Goal: Check status: Check status

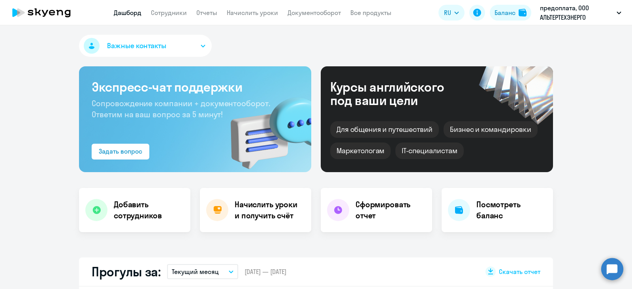
select select "30"
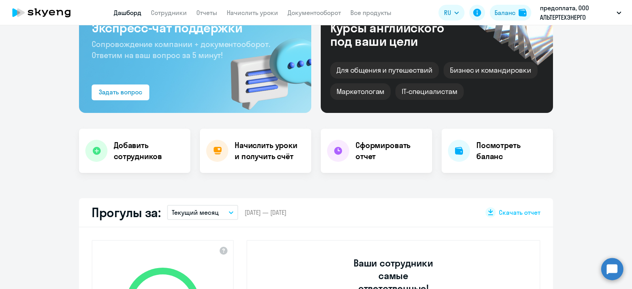
scroll to position [59, 0]
click at [174, 12] on link "Сотрудники" at bounding box center [169, 13] width 36 height 8
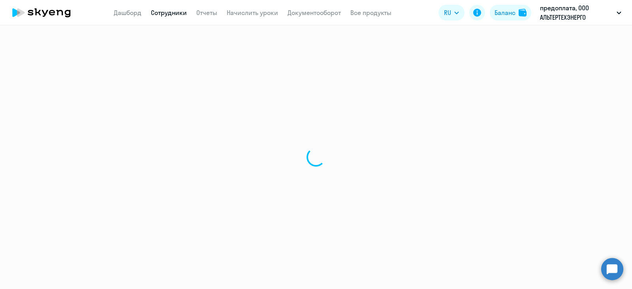
select select "30"
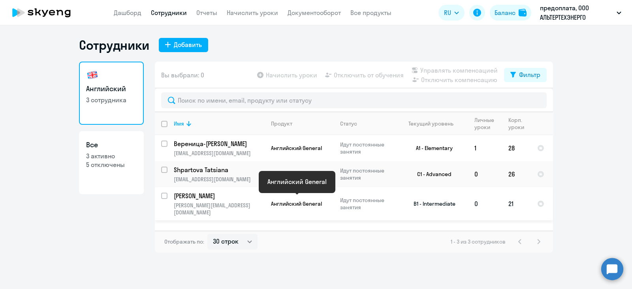
click at [312, 202] on span "Английский General" at bounding box center [296, 203] width 51 height 7
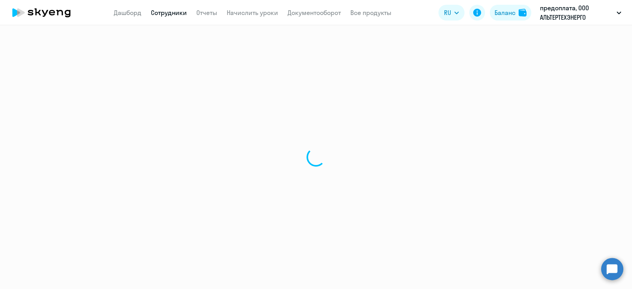
select select "english"
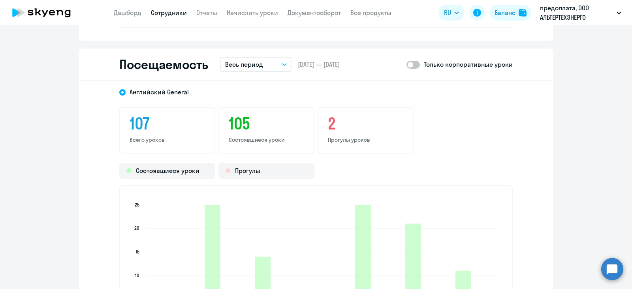
scroll to position [1009, 0]
click at [276, 64] on button "Весь период" at bounding box center [256, 64] width 71 height 15
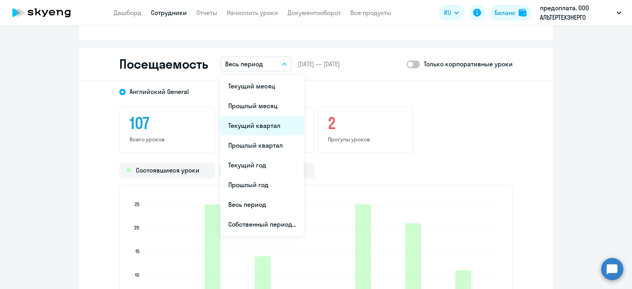
click at [260, 124] on li "Текущий квартал" at bounding box center [262, 126] width 83 height 20
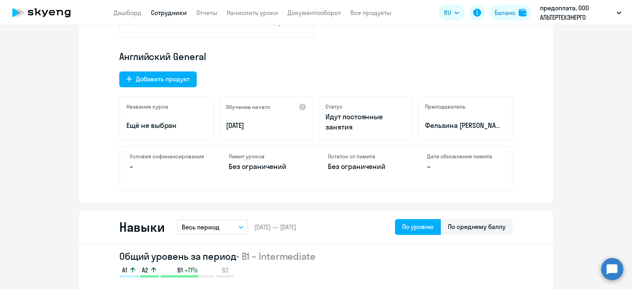
scroll to position [0, 0]
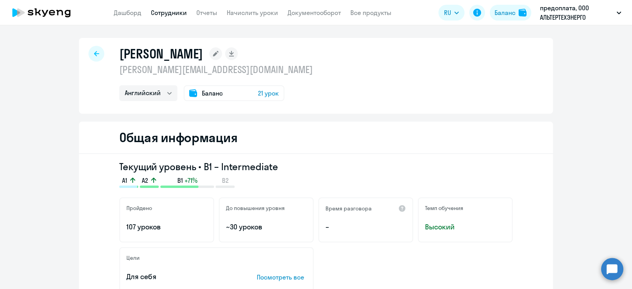
click at [95, 47] on div at bounding box center [97, 54] width 16 height 16
select select "30"
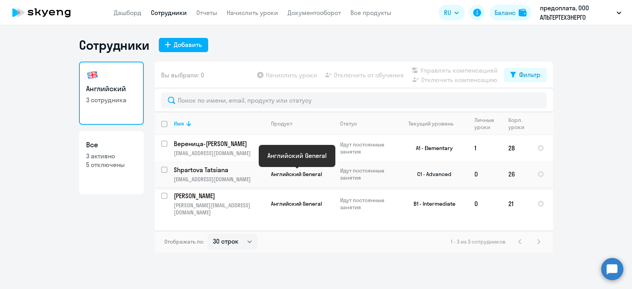
click at [300, 176] on span "Английский General" at bounding box center [296, 174] width 51 height 7
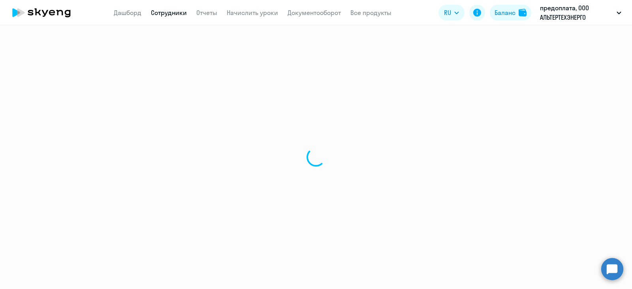
select select "english"
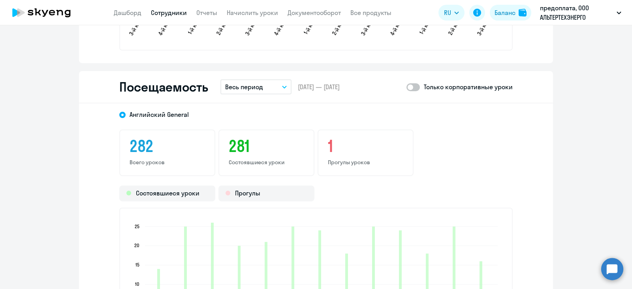
scroll to position [988, 0]
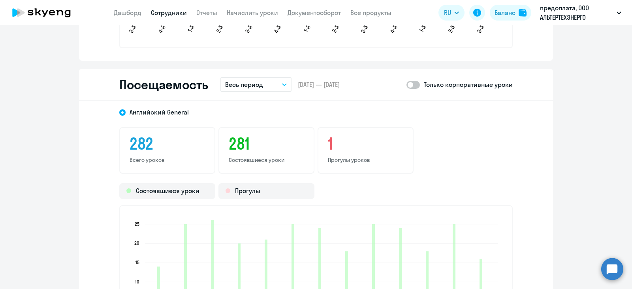
click at [272, 86] on button "Весь период" at bounding box center [256, 84] width 71 height 15
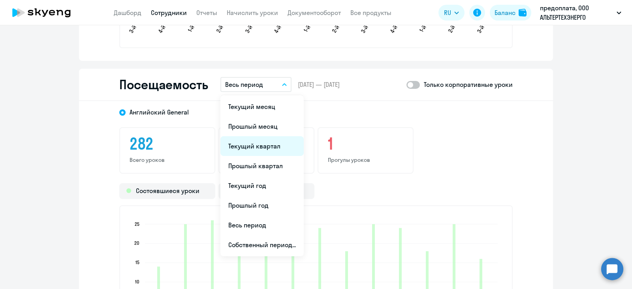
click at [258, 142] on li "Текущий квартал" at bounding box center [262, 146] width 83 height 20
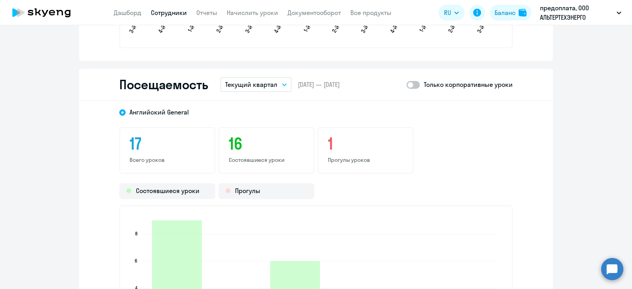
scroll to position [1148, 0]
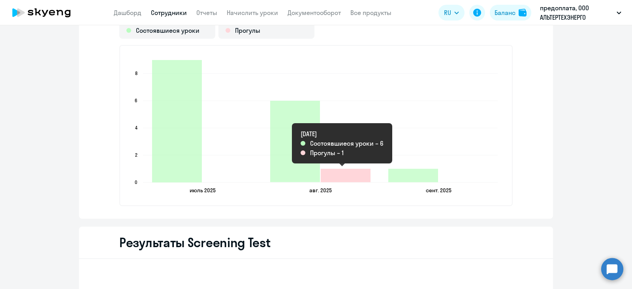
click at [335, 175] on icon "2025-08-06T21:00:00.000Z Прогулы 1" at bounding box center [346, 175] width 50 height 13
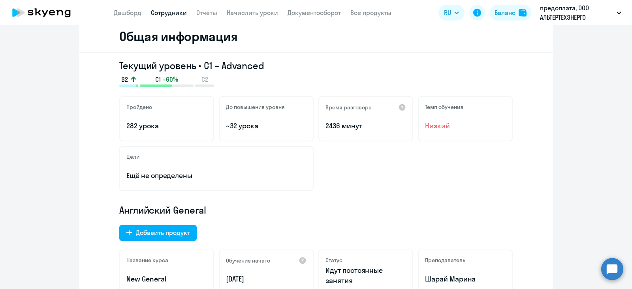
scroll to position [74, 0]
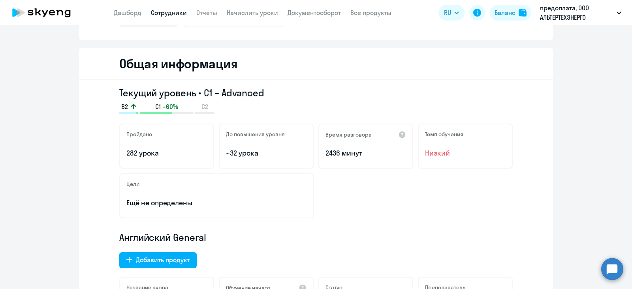
select select "30"
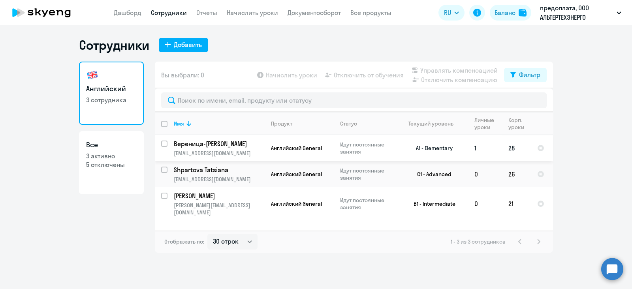
click at [278, 144] on td "Английский General" at bounding box center [299, 148] width 69 height 26
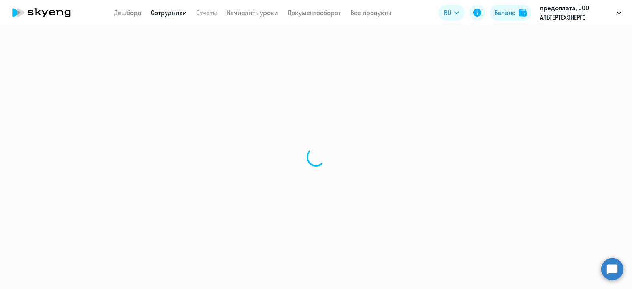
select select "english"
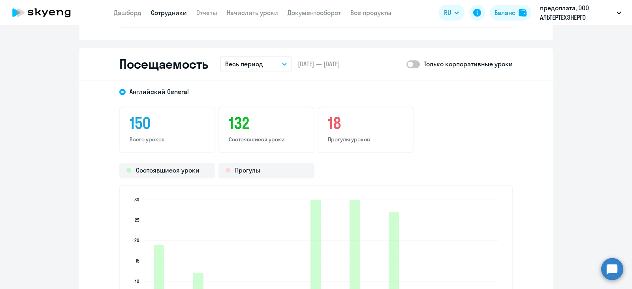
scroll to position [1026, 0]
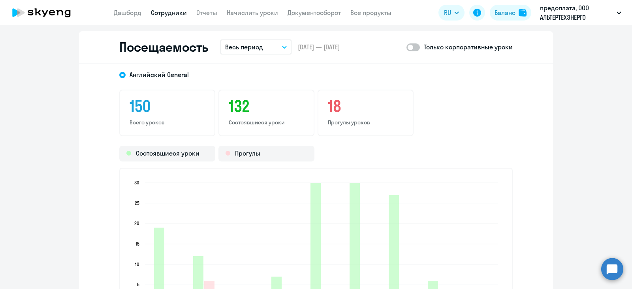
click at [270, 44] on button "Весь период" at bounding box center [256, 47] width 71 height 15
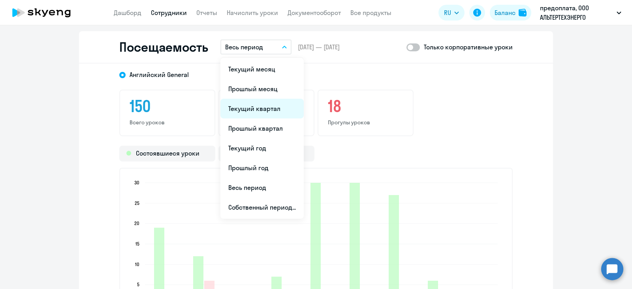
click at [269, 108] on li "Текущий квартал" at bounding box center [262, 109] width 83 height 20
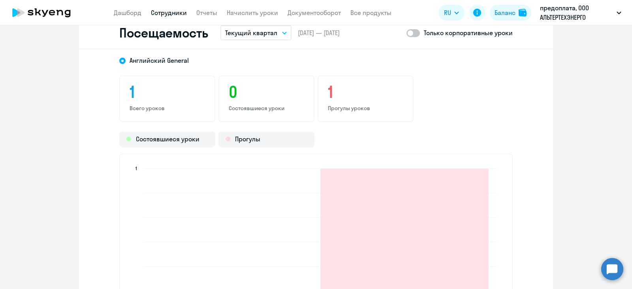
scroll to position [1016, 0]
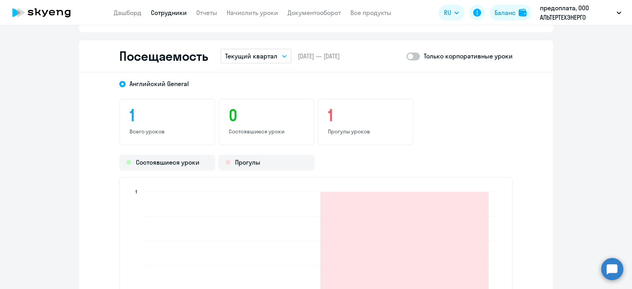
click at [270, 52] on p "Текущий квартал" at bounding box center [251, 55] width 52 height 9
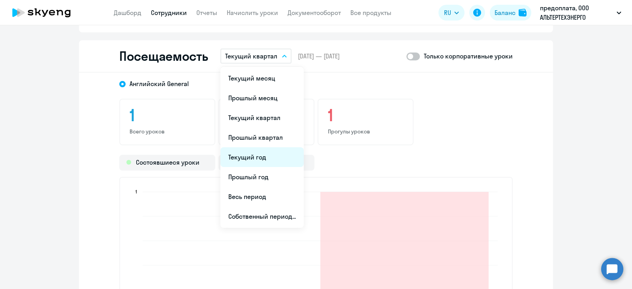
click at [272, 160] on li "Текущий год" at bounding box center [262, 157] width 83 height 20
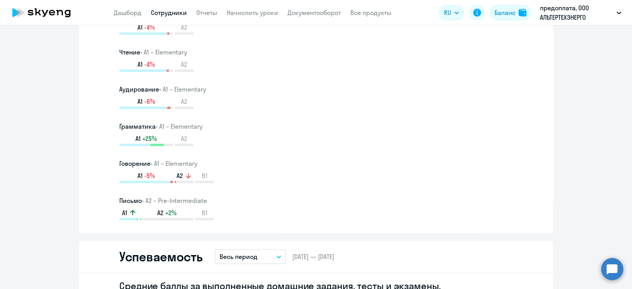
scroll to position [488, 0]
